Goal: Task Accomplishment & Management: Use online tool/utility

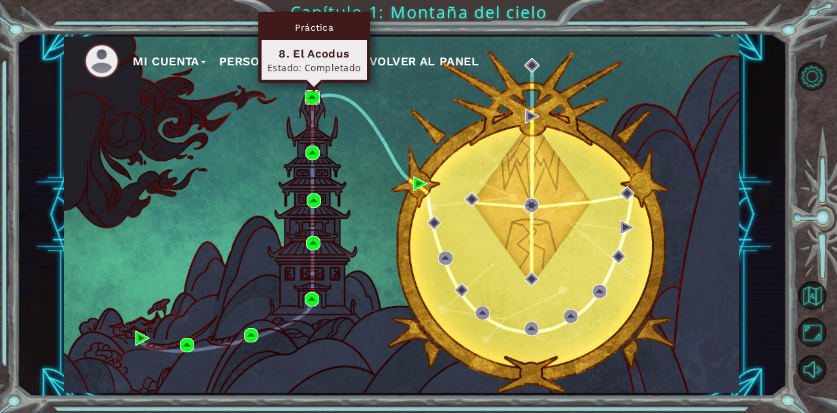
click at [307, 99] on img at bounding box center [312, 97] width 14 height 14
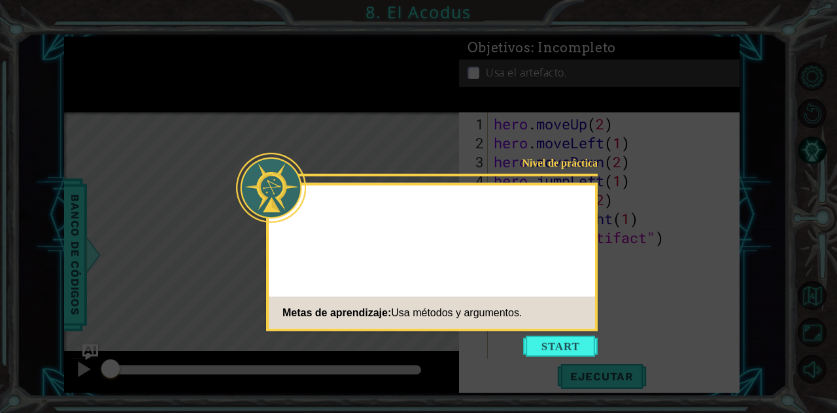
click at [622, 178] on icon at bounding box center [418, 206] width 837 height 413
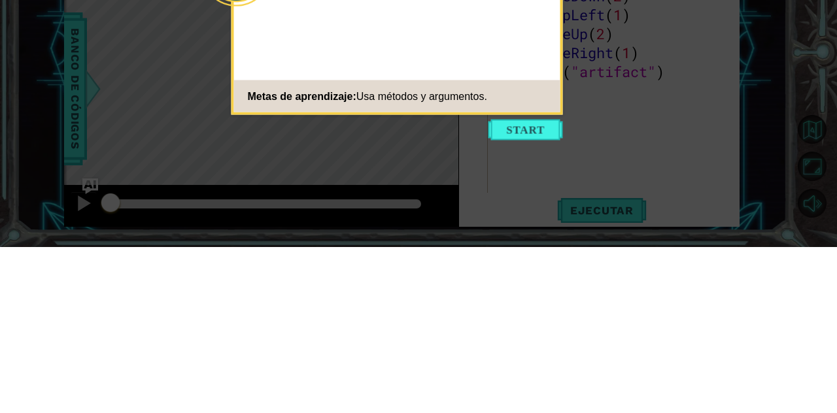
drag, startPoint x: 600, startPoint y: 328, endPoint x: 598, endPoint y: 165, distance: 163.5
click at [597, 165] on icon at bounding box center [418, 206] width 837 height 413
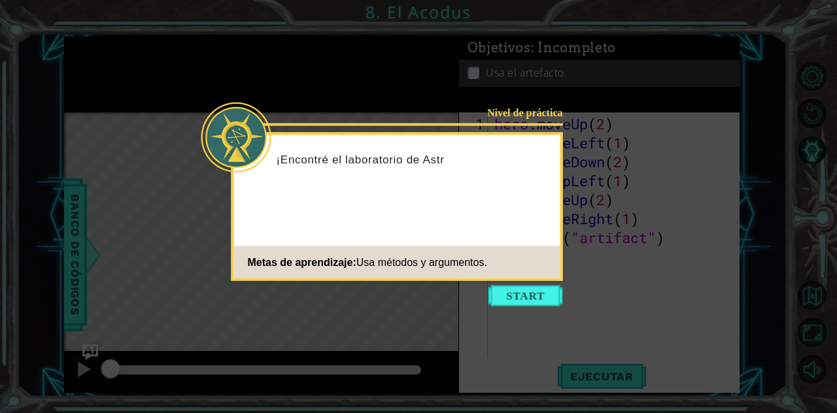
click at [533, 300] on button "Start" at bounding box center [525, 296] width 75 height 21
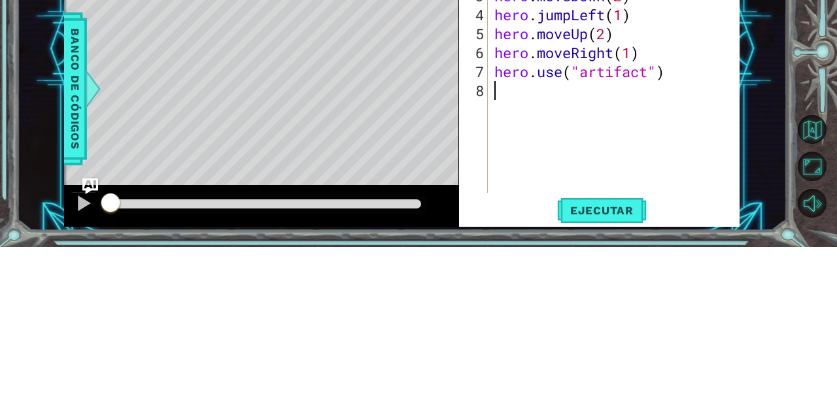
click at [812, 277] on div at bounding box center [818, 222] width 38 height 107
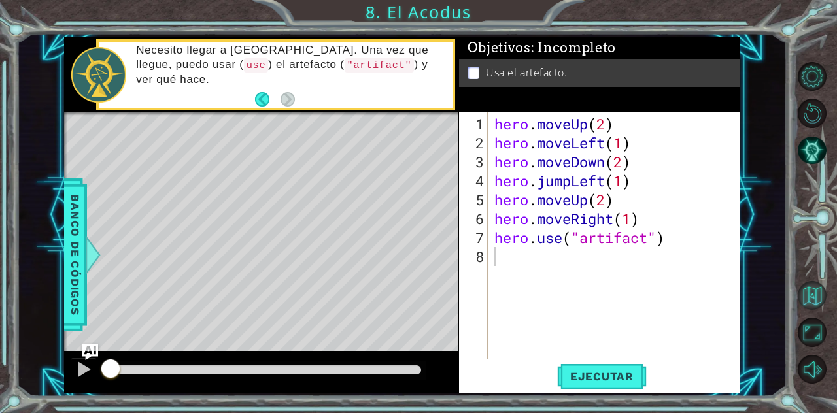
click at [815, 310] on button "Volver al mapa" at bounding box center [812, 295] width 29 height 29
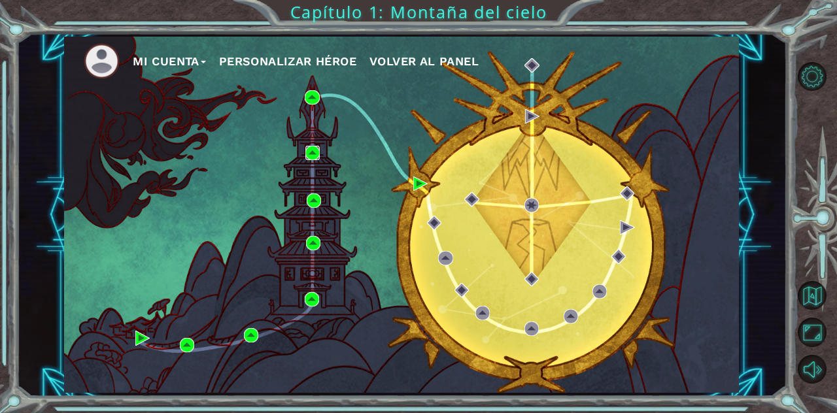
click at [320, 149] on img at bounding box center [312, 153] width 14 height 14
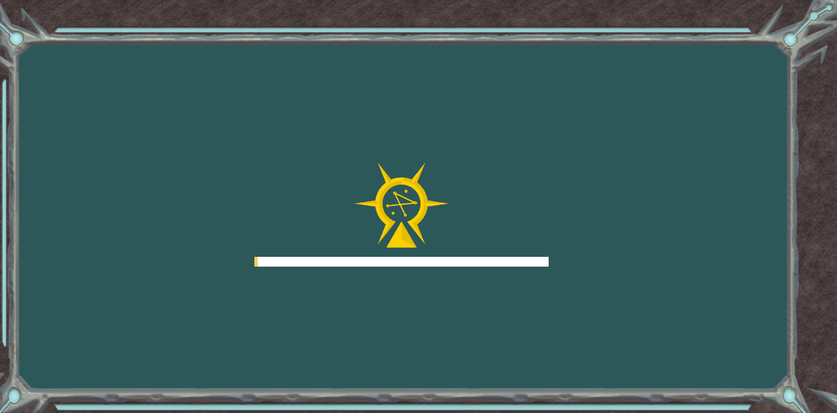
click at [315, 148] on div "Goals Error cargando del servidor Deberás unirte a un curso para jugar a este n…" at bounding box center [418, 206] width 837 height 413
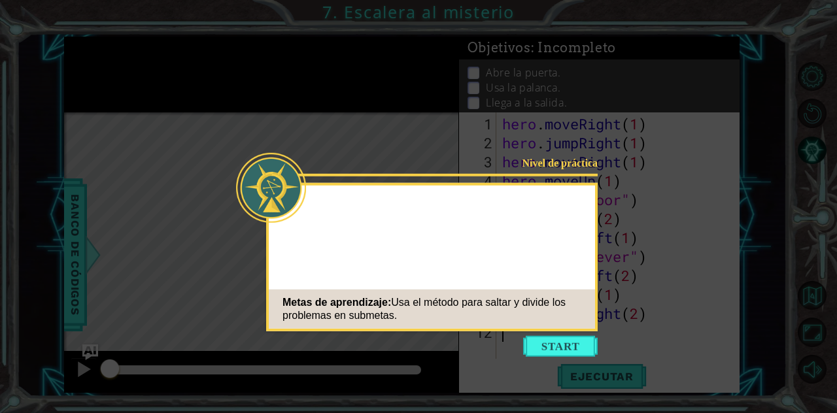
click at [700, 146] on icon at bounding box center [418, 206] width 837 height 413
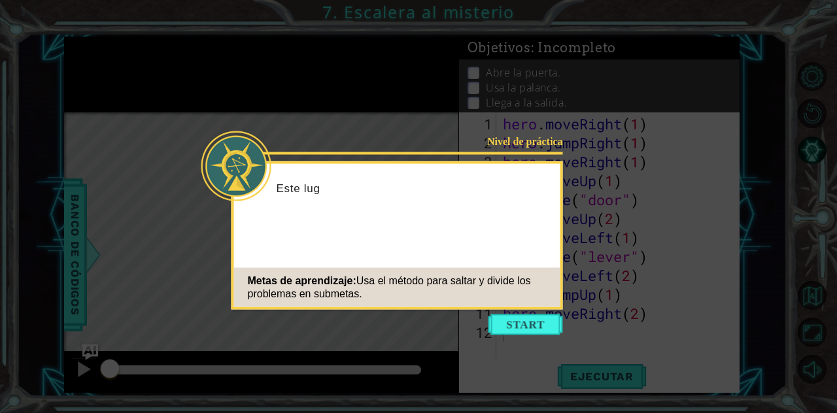
scroll to position [29, 0]
click at [541, 314] on button "Start" at bounding box center [525, 324] width 75 height 21
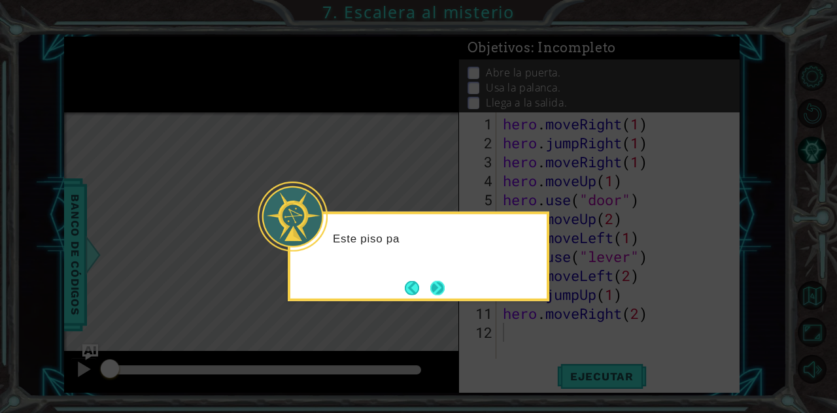
click at [439, 280] on button "Next" at bounding box center [437, 287] width 14 height 14
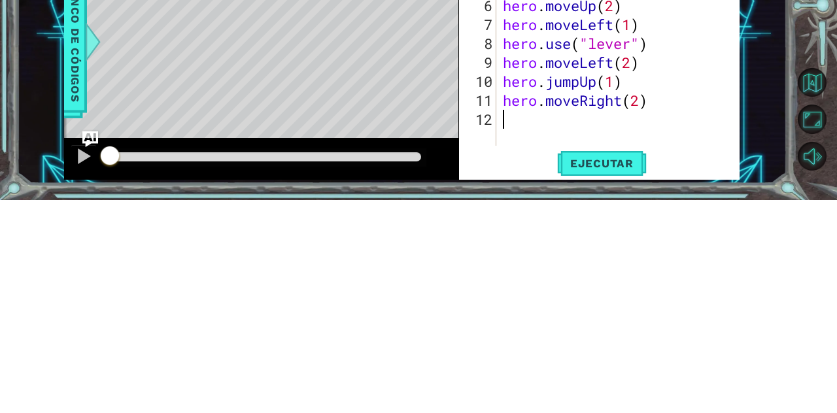
click at [689, 286] on div "hero . moveRight ( 1 ) hero . jumpRight ( 1 ) hero . moveRight ( 1 ) hero . mov…" at bounding box center [621, 256] width 243 height 284
click at [775, 294] on div "1 ההההההההההההההההההההההההההההההההההההההההההההההההההההההההההההההההההההההההההההה…" at bounding box center [402, 215] width 770 height 364
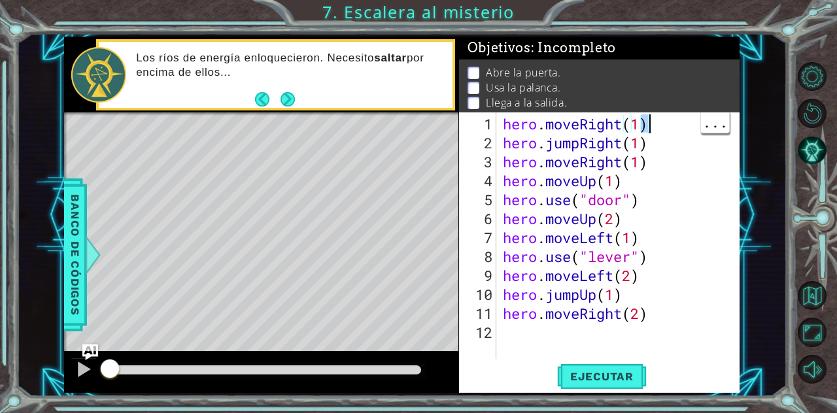
scroll to position [0, 0]
click at [779, 42] on div "1 ההההההההההההההההההההההההההההההההההההההההההההההההההההההההההההההההההההההההההההה…" at bounding box center [402, 215] width 770 height 364
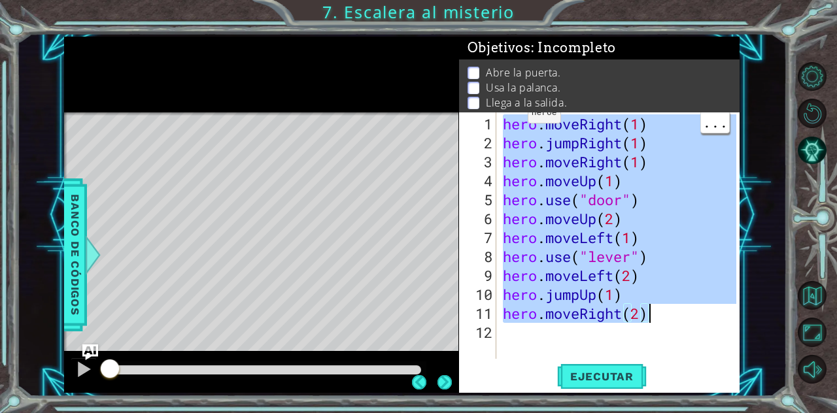
type textarea "hero.moveRight(2)"
